Goal: Task Accomplishment & Management: Use online tool/utility

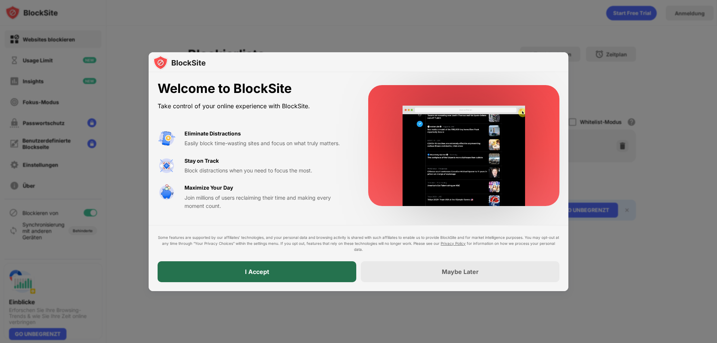
click at [324, 268] on div "I Accept" at bounding box center [257, 271] width 199 height 21
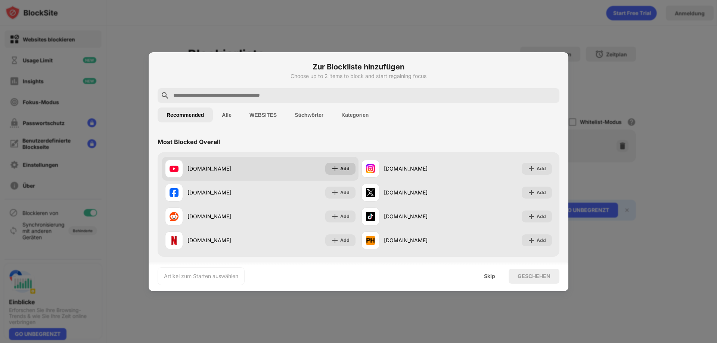
click at [345, 168] on div "Add" at bounding box center [344, 168] width 9 height 7
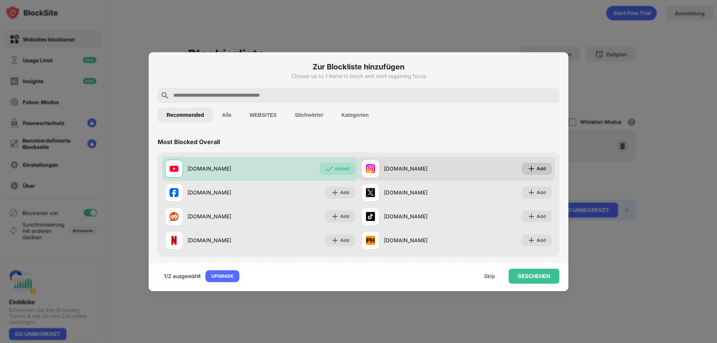
click at [536, 169] on div "Add" at bounding box center [540, 168] width 9 height 7
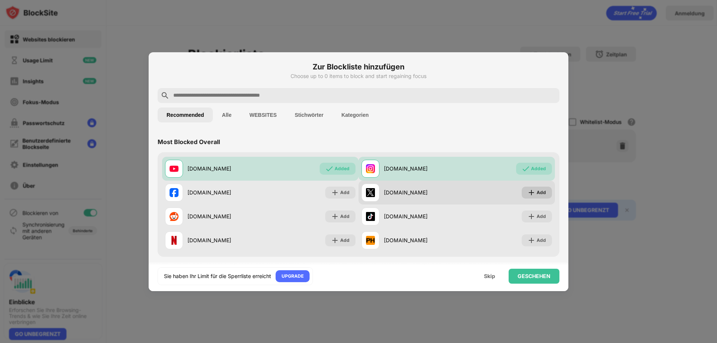
click at [529, 190] on img at bounding box center [530, 192] width 7 height 7
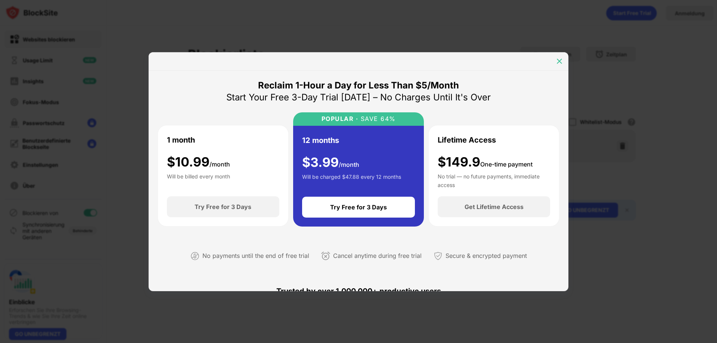
click at [557, 61] on img at bounding box center [558, 60] width 7 height 7
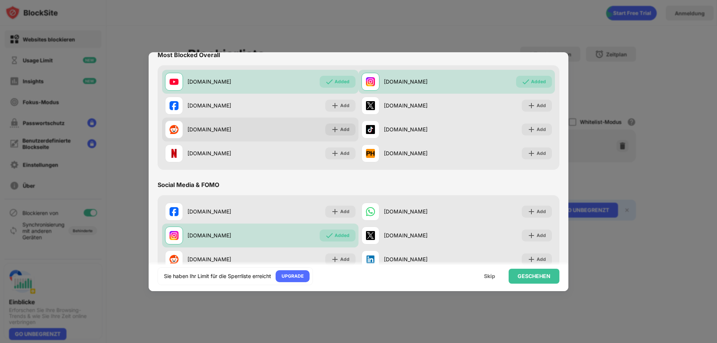
scroll to position [112, 0]
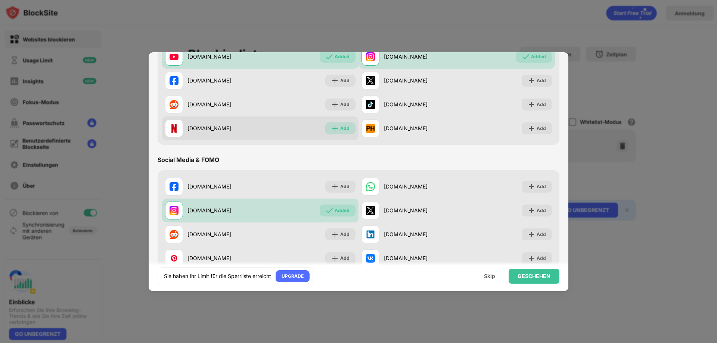
click at [333, 127] on img at bounding box center [334, 128] width 7 height 7
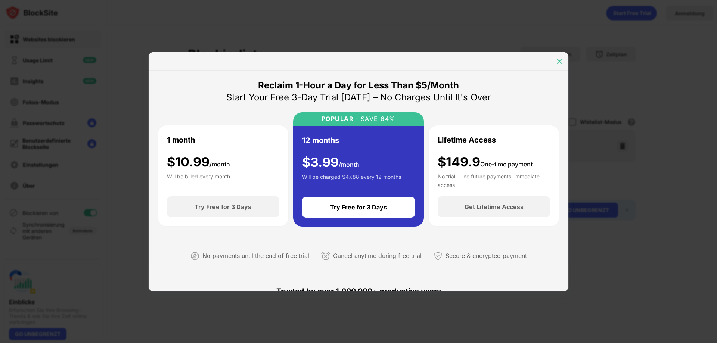
click at [563, 65] on div at bounding box center [559, 61] width 12 height 12
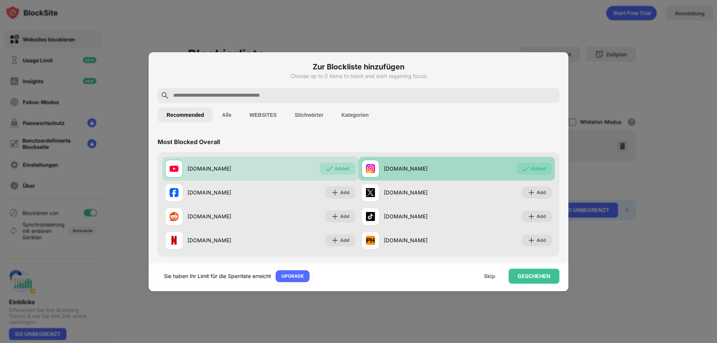
click at [527, 173] on div "Added" at bounding box center [534, 169] width 36 height 12
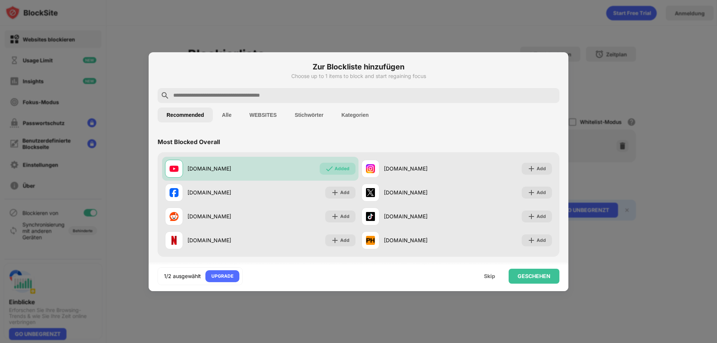
click at [331, 89] on div at bounding box center [359, 95] width 402 height 15
click at [330, 91] on input "text" at bounding box center [364, 95] width 384 height 9
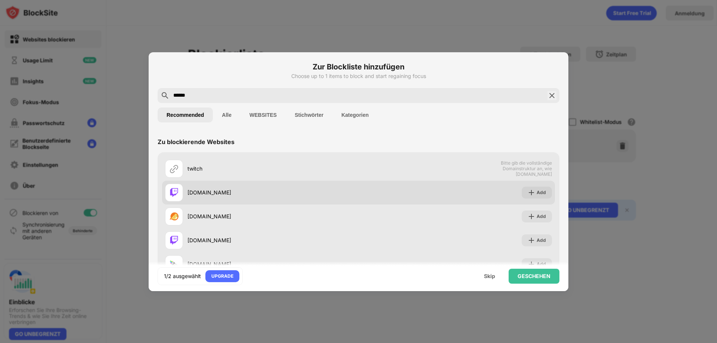
type input "******"
click at [314, 196] on div "twitch.tv" at bounding box center [272, 192] width 171 height 8
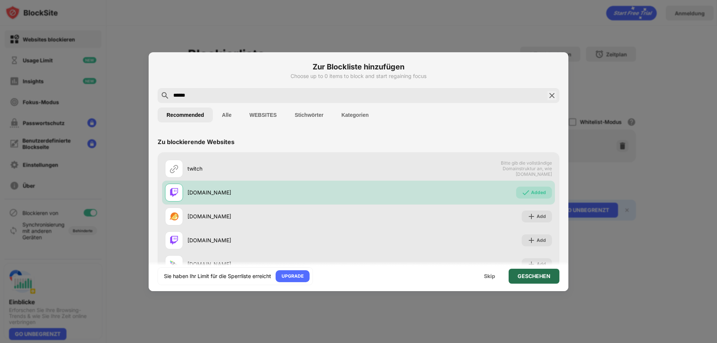
click at [520, 277] on div "GESCHEHEN" at bounding box center [533, 276] width 33 height 6
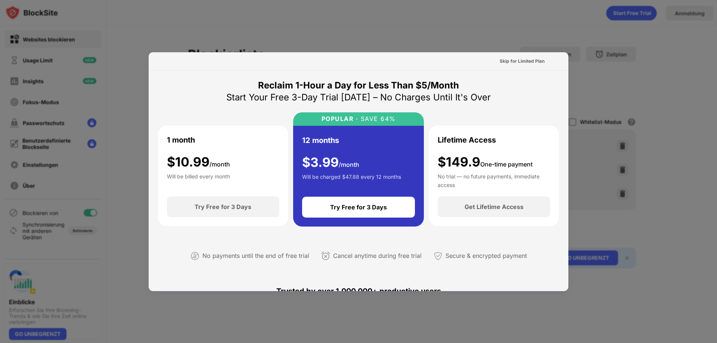
click at [634, 90] on div at bounding box center [358, 171] width 717 height 343
click at [281, 247] on div "No payments until the end of free trial Cancel anytime during free trial Secure…" at bounding box center [359, 255] width 402 height 38
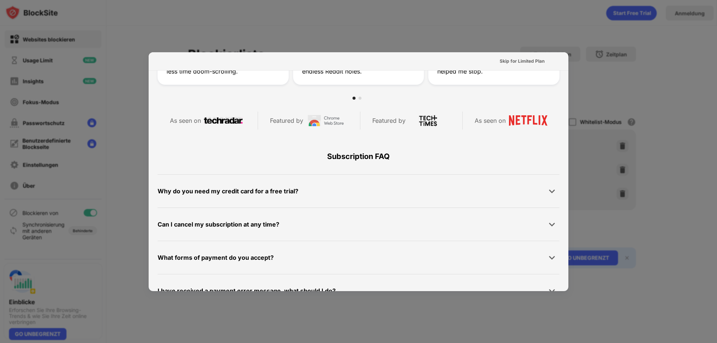
scroll to position [364, 0]
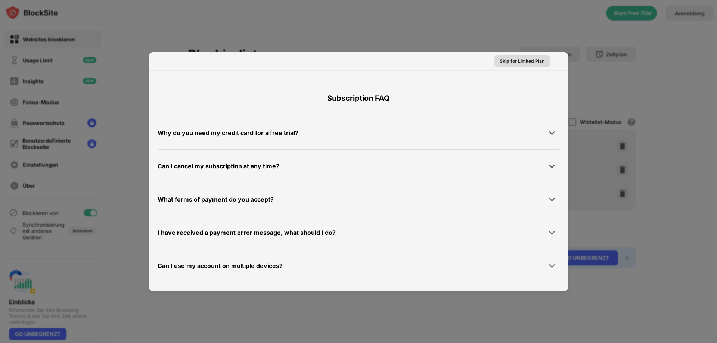
click at [514, 59] on div "Skip for Limited Plan" at bounding box center [521, 60] width 45 height 7
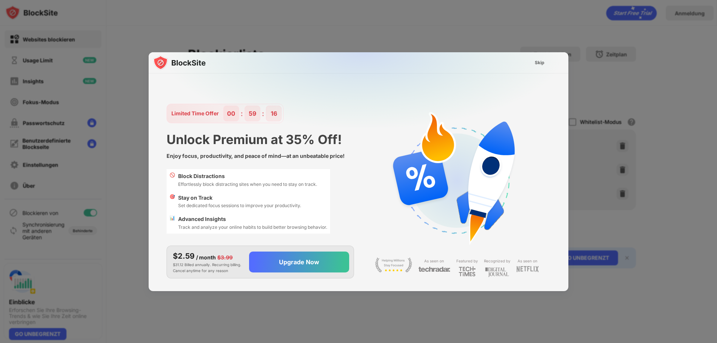
scroll to position [0, 0]
click at [539, 62] on div "Skip" at bounding box center [539, 62] width 10 height 7
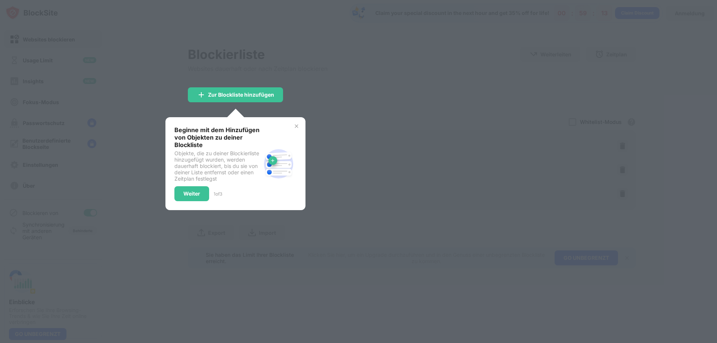
click at [327, 79] on div at bounding box center [358, 171] width 717 height 343
click at [294, 127] on img at bounding box center [296, 126] width 6 height 6
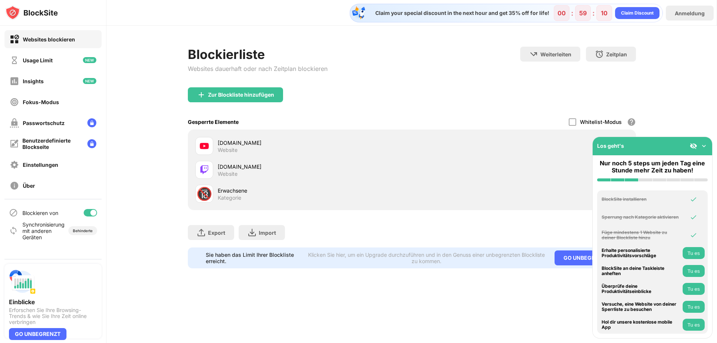
click at [702, 147] on img at bounding box center [703, 145] width 7 height 7
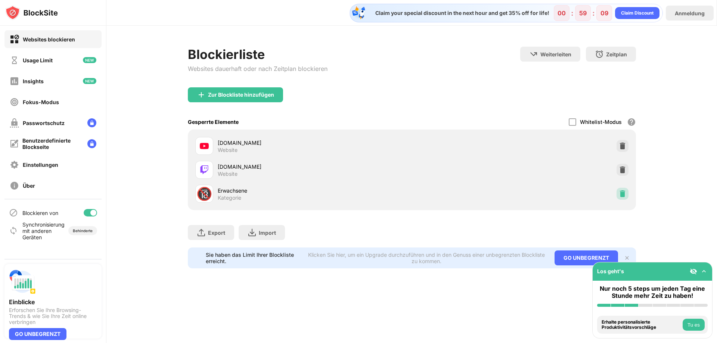
click at [624, 193] on img at bounding box center [621, 193] width 7 height 7
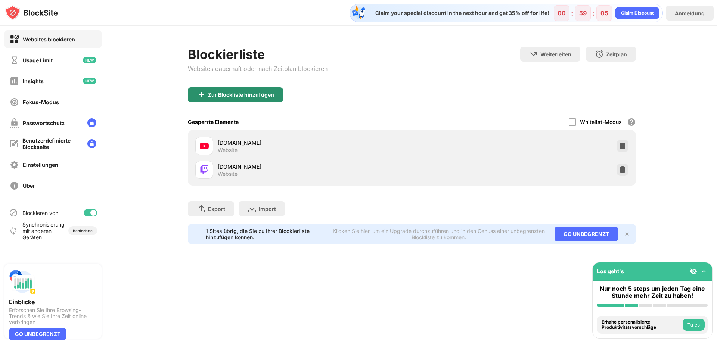
click at [268, 99] on div "Zur Blockliste hinzufügen" at bounding box center [235, 94] width 95 height 15
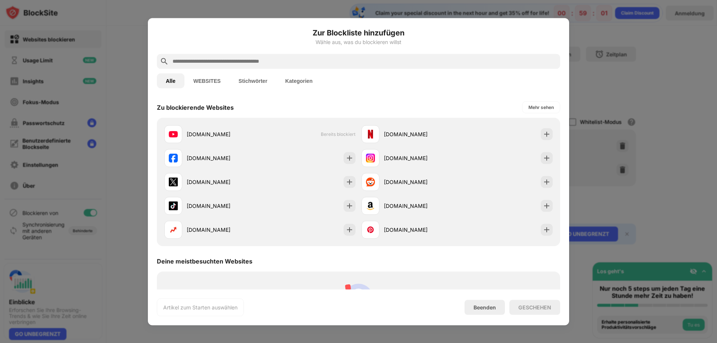
scroll to position [112, 0]
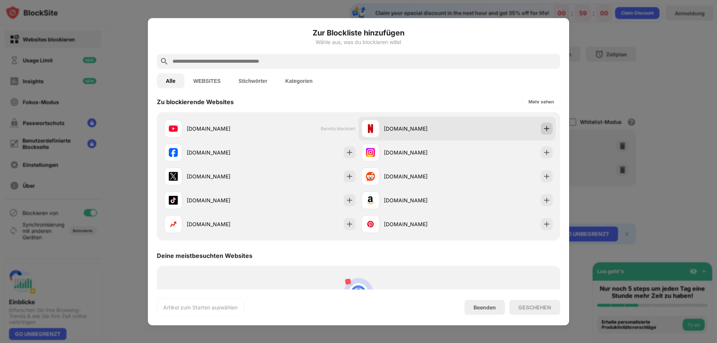
click at [543, 130] on img at bounding box center [546, 128] width 7 height 7
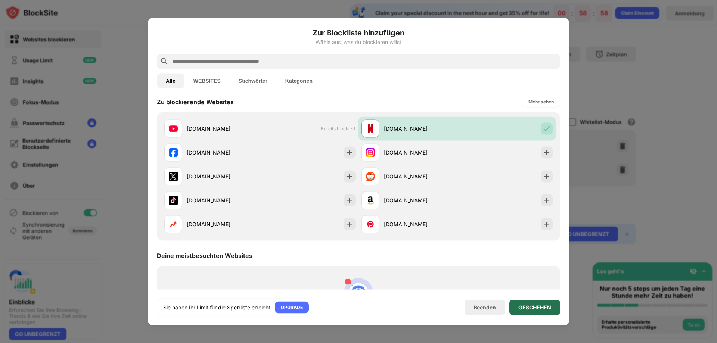
click at [539, 307] on div "GESCHEHEN" at bounding box center [534, 307] width 33 height 6
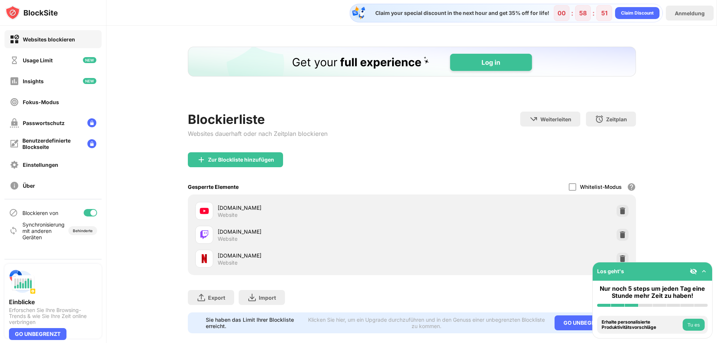
scroll to position [0, 0]
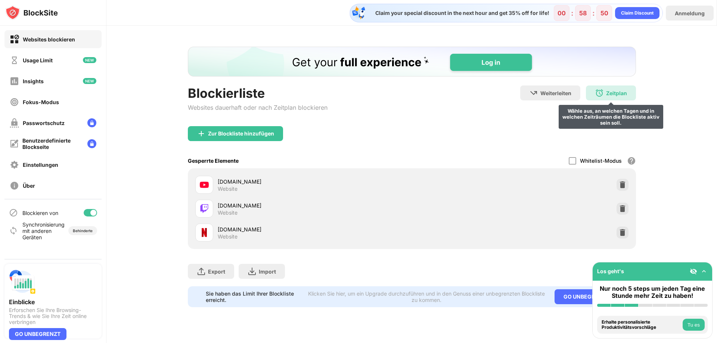
click at [617, 95] on div "Zeitplan" at bounding box center [616, 93] width 21 height 6
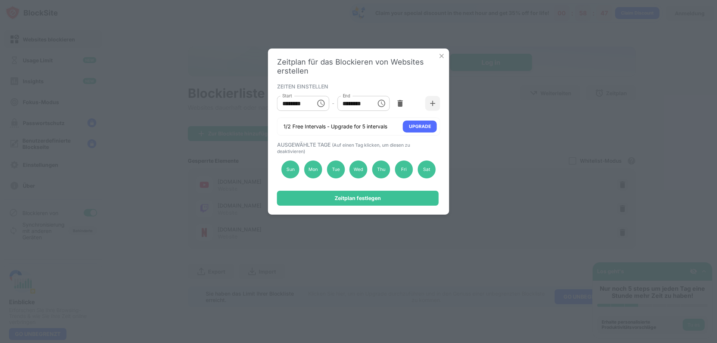
click at [442, 55] on img at bounding box center [441, 55] width 7 height 7
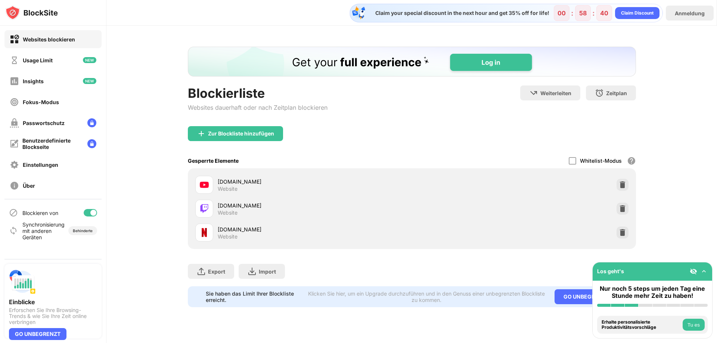
click at [677, 180] on div "Blockierliste Websites dauerhaft oder nach Zeitplan blockieren Weiterleiten Hie…" at bounding box center [411, 177] width 610 height 302
